Goal: Task Accomplishment & Management: Manage account settings

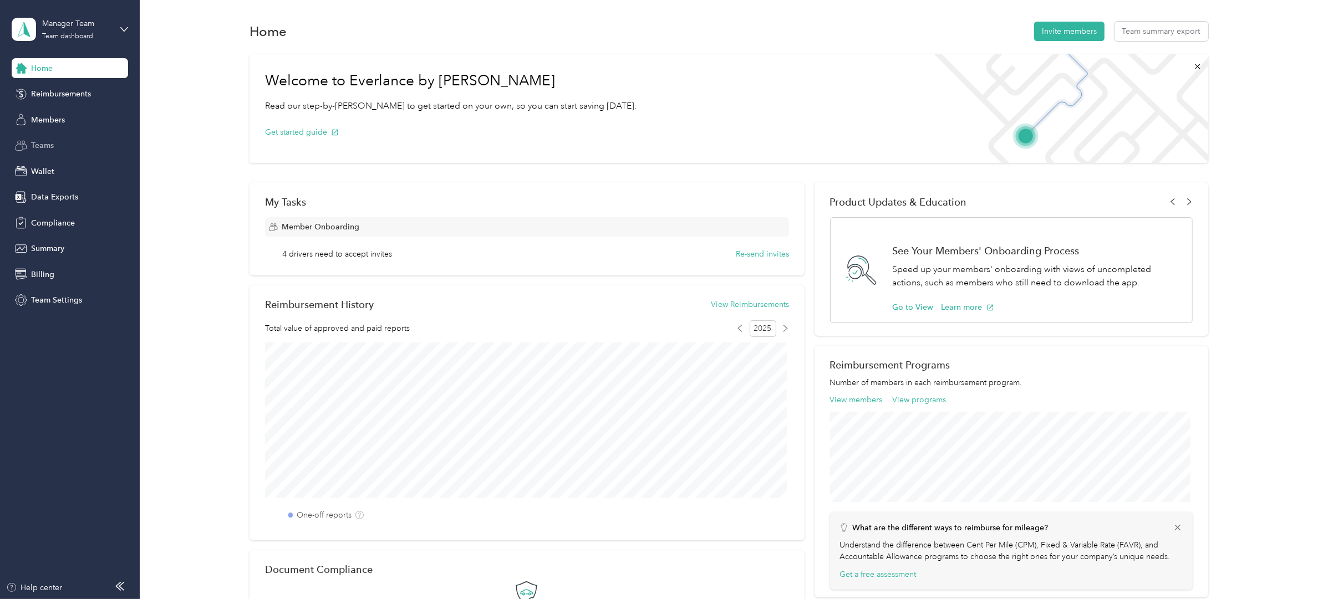
click at [49, 144] on span "Teams" at bounding box center [42, 146] width 23 height 12
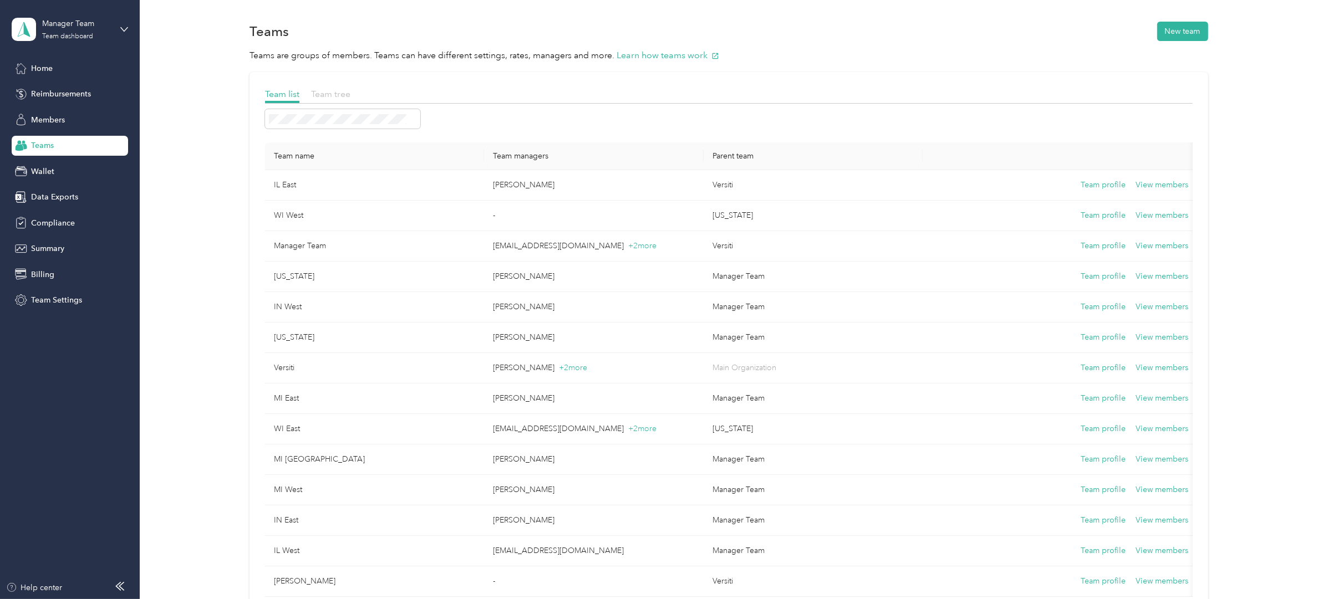
click at [339, 93] on span "Team tree" at bounding box center [330, 94] width 39 height 11
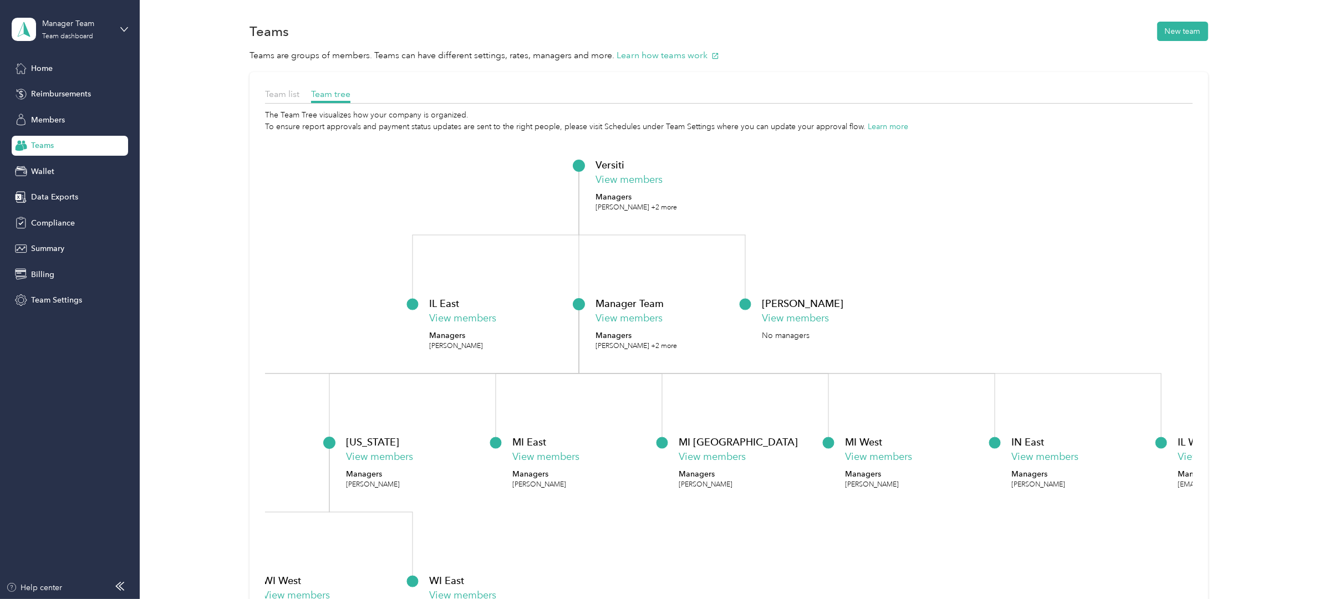
drag, startPoint x: 825, startPoint y: 320, endPoint x: 988, endPoint y: 226, distance: 188.3
click at [901, 296] on div "COE View members No managers" at bounding box center [831, 318] width 139 height 45
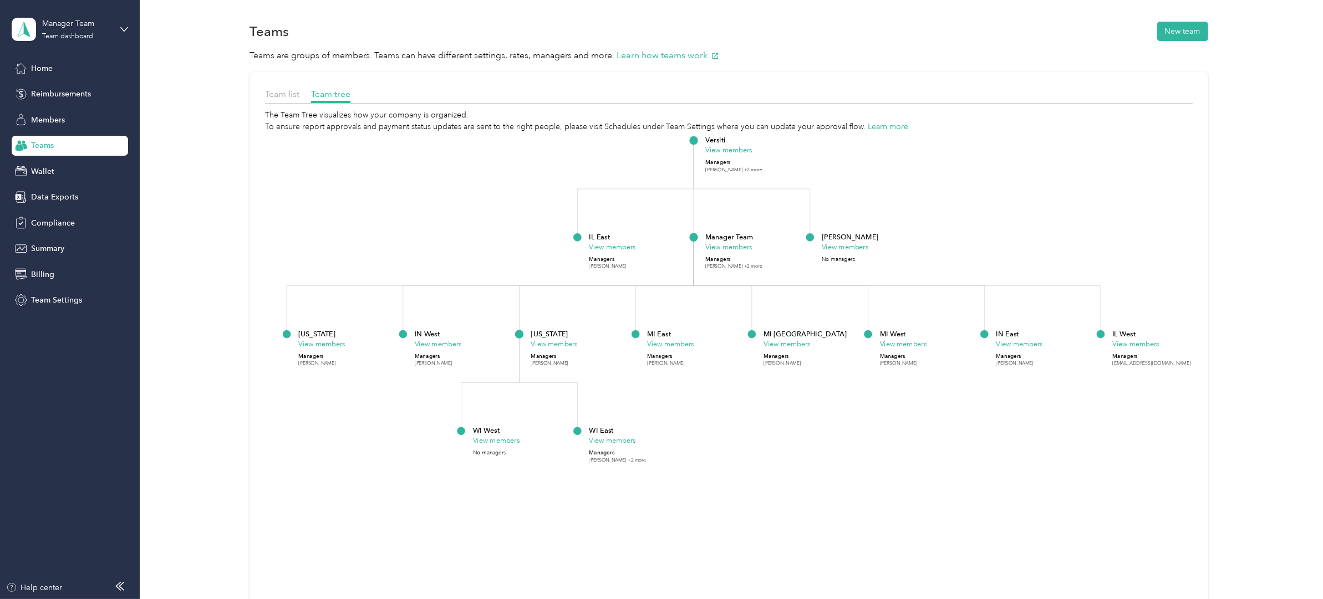
drag, startPoint x: 1046, startPoint y: 255, endPoint x: 932, endPoint y: 253, distance: 113.7
click at [932, 253] on icon "Versiti View members Managers Amy Smith +2 more IL East View members Managers S…" at bounding box center [729, 403] width 928 height 540
click at [78, 123] on div "Members" at bounding box center [70, 120] width 116 height 20
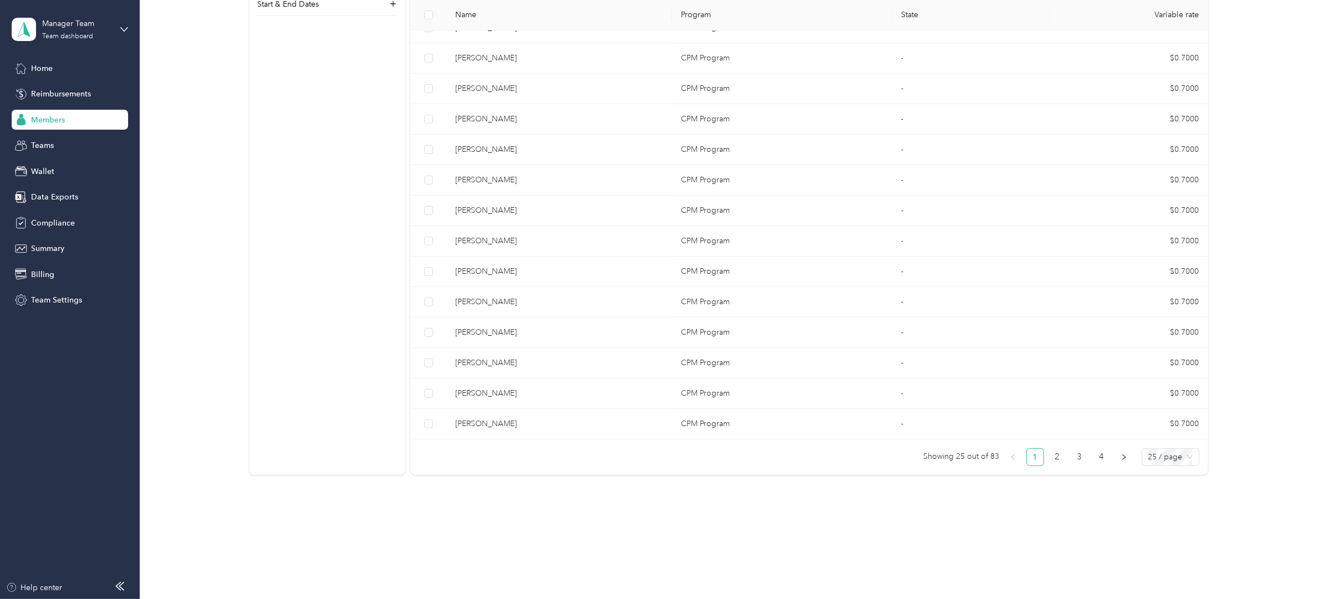
scroll to position [633, 0]
click at [1056, 462] on link "2" at bounding box center [1057, 457] width 17 height 17
click at [1027, 461] on link "1" at bounding box center [1035, 457] width 17 height 17
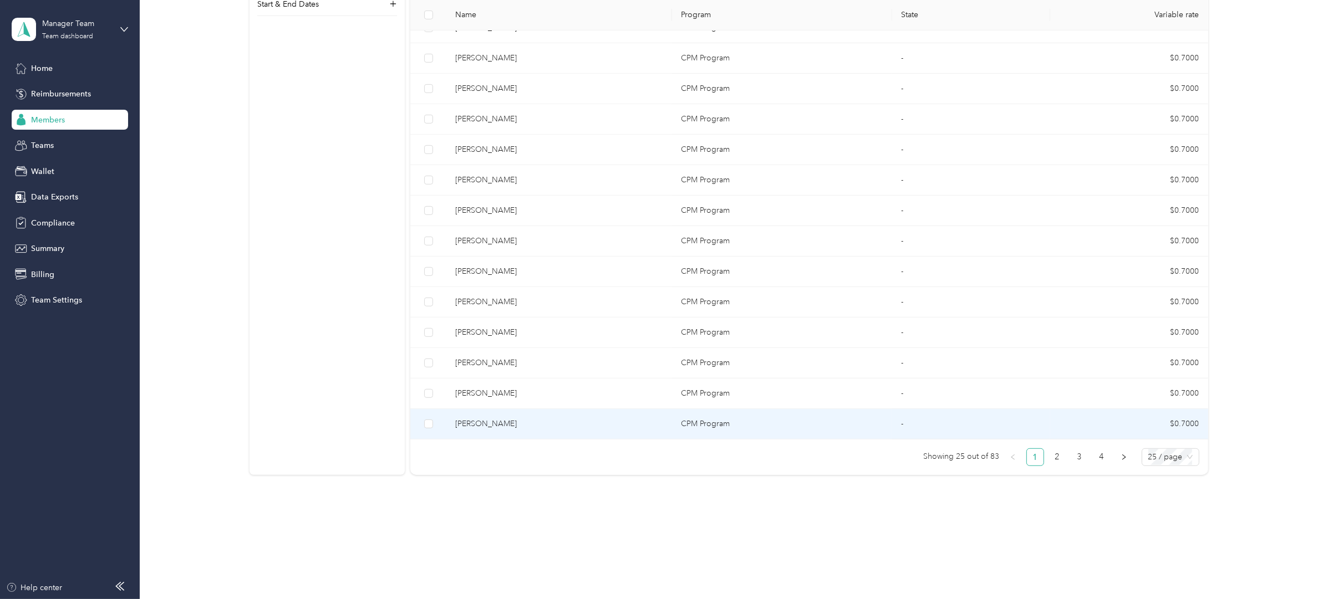
click at [521, 418] on span "Rachelle Treymann" at bounding box center [559, 424] width 208 height 12
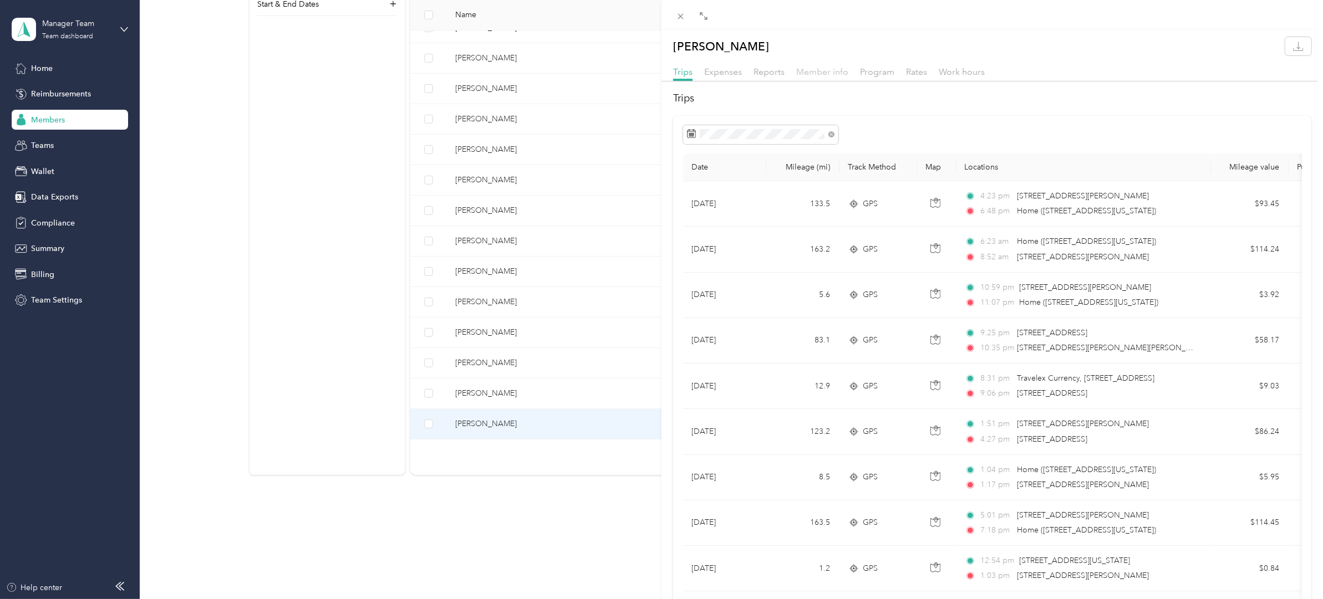
click at [823, 71] on span "Member info" at bounding box center [822, 72] width 52 height 11
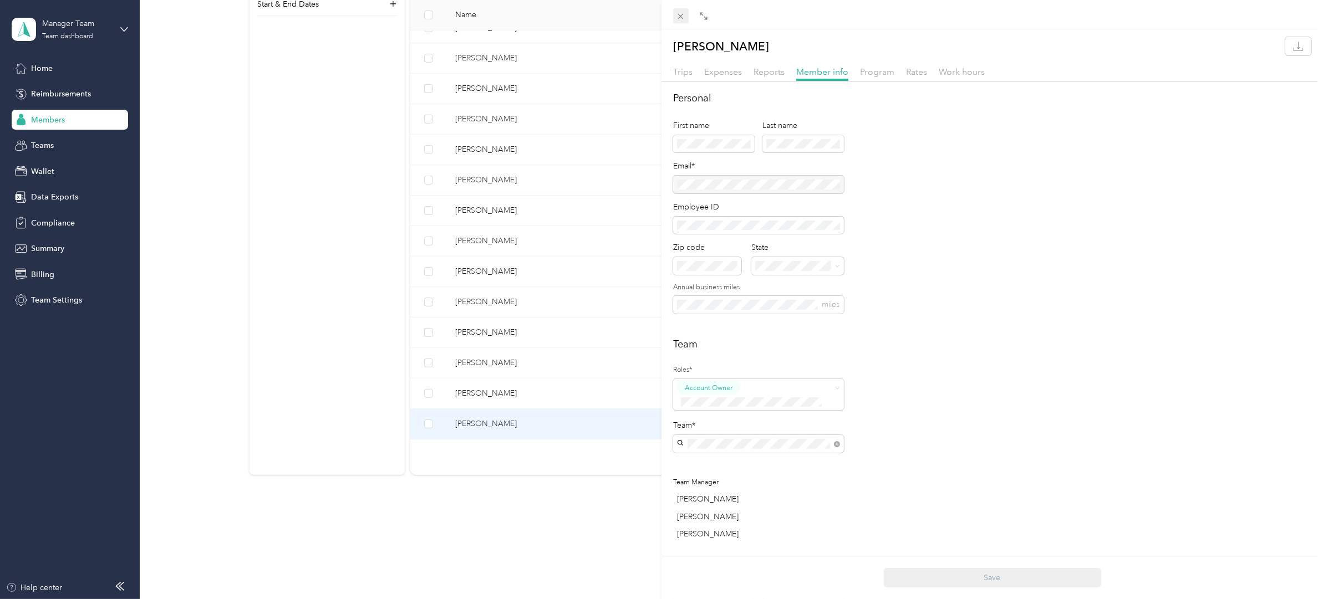
click at [681, 12] on icon at bounding box center [680, 16] width 9 height 9
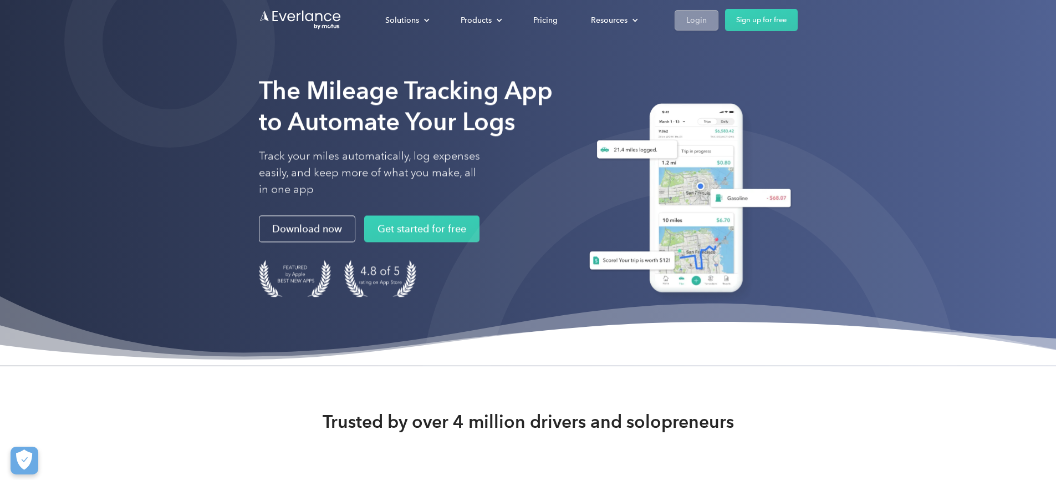
click at [707, 22] on div "Login" at bounding box center [697, 20] width 21 height 14
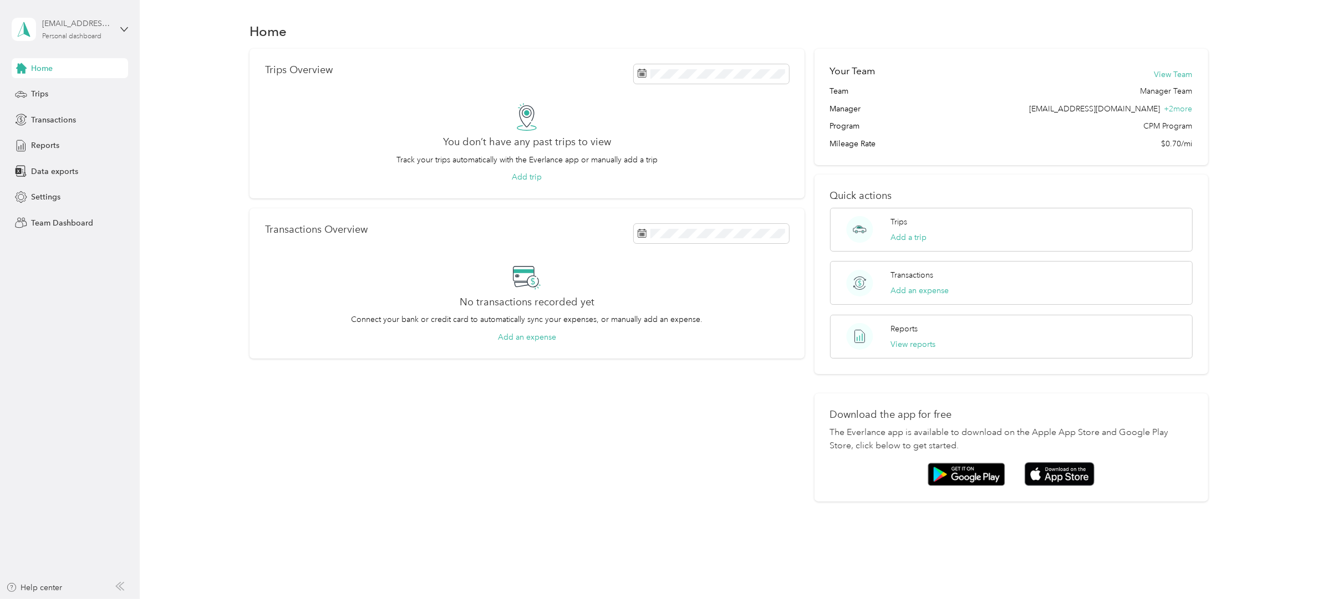
click at [101, 32] on div "[EMAIL_ADDRESS][DOMAIN_NAME] Personal dashboard" at bounding box center [76, 29] width 69 height 22
click at [94, 145] on div "Log out" at bounding box center [128, 138] width 218 height 19
